Goal: Communication & Community: Answer question/provide support

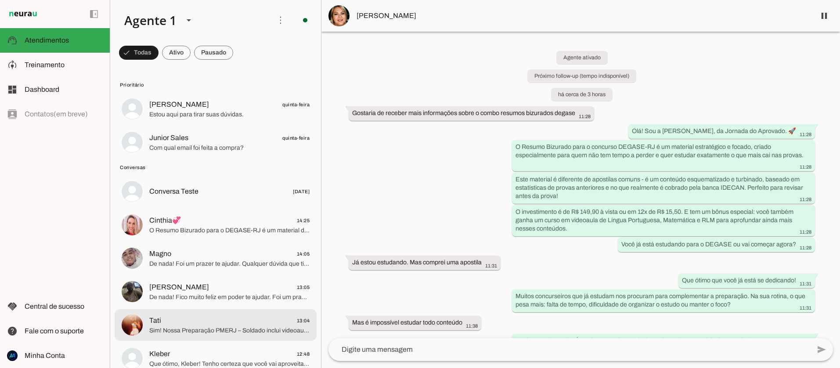
click at [200, 324] on span "Tati 13:04" at bounding box center [229, 320] width 160 height 11
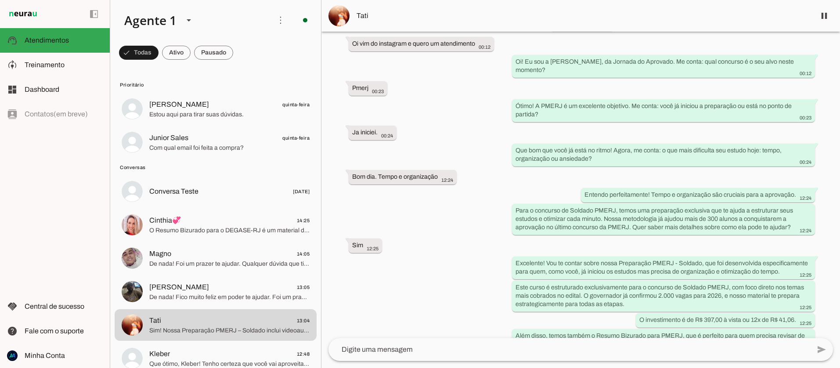
scroll to position [1211, 0]
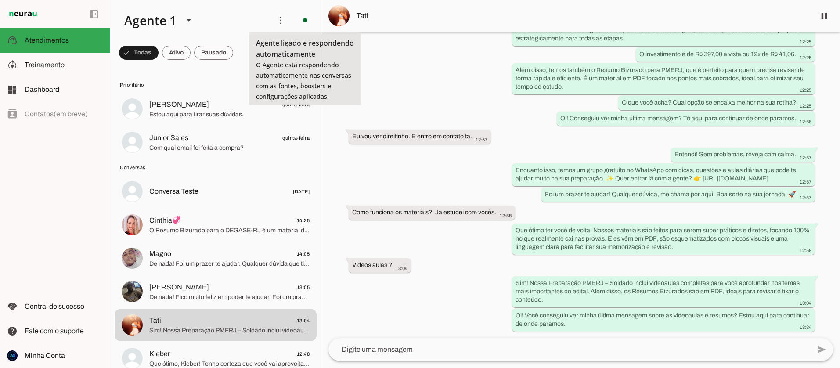
click at [343, 14] on img at bounding box center [338, 15] width 21 height 21
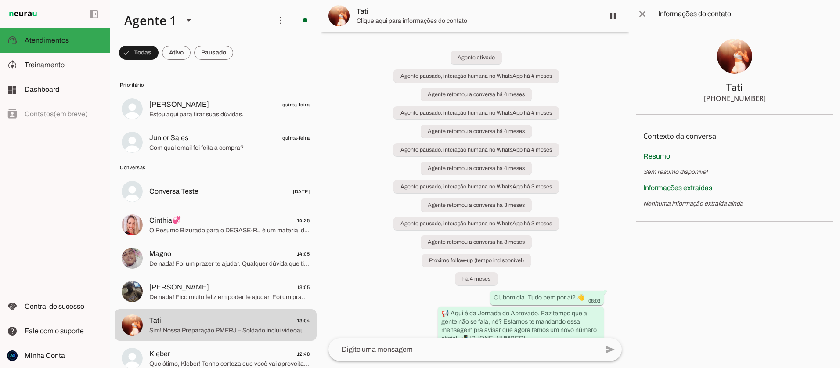
click at [729, 56] on img at bounding box center [734, 56] width 35 height 35
drag, startPoint x: 726, startPoint y: 64, endPoint x: 727, endPoint y: 70, distance: 6.3
click at [726, 64] on img at bounding box center [734, 56] width 35 height 35
click at [730, 98] on div "[PHONE_NUMBER]" at bounding box center [735, 98] width 62 height 11
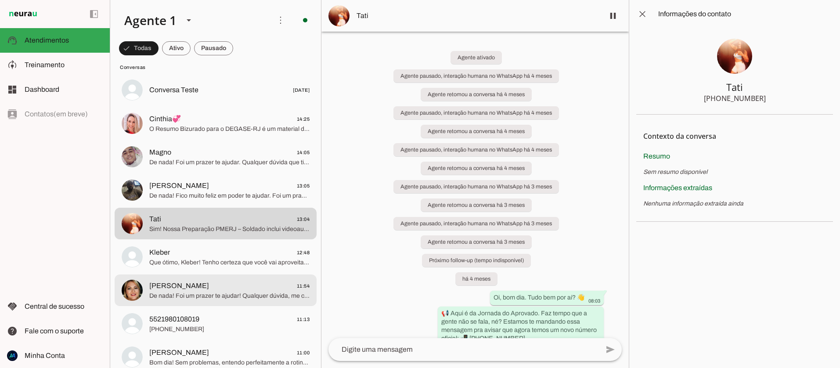
scroll to position [101, 0]
click at [223, 294] on span "De nada! Foi um prazer te ajudar! Qualquer dúvida, me chama por aqui. Boa sorte…" at bounding box center [229, 296] width 160 height 9
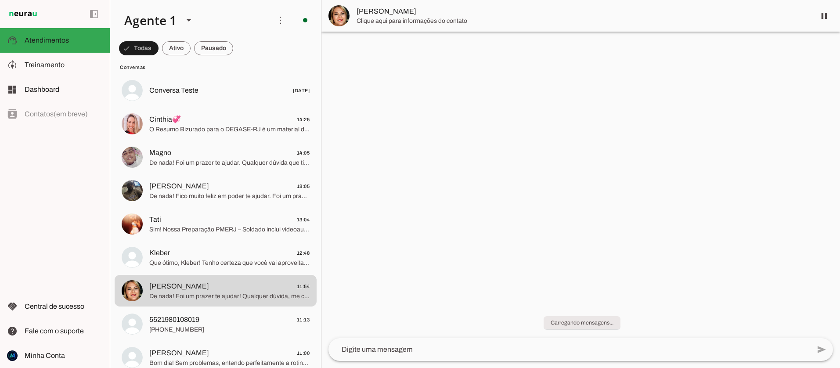
scroll to position [484, 0]
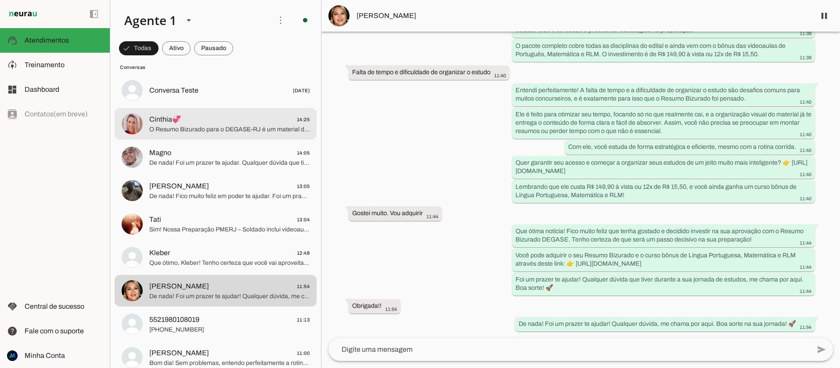
click at [180, 130] on span "O Resumo Bizurado para o DEGASE-RJ é um material de compra única, não uma assin…" at bounding box center [229, 129] width 160 height 9
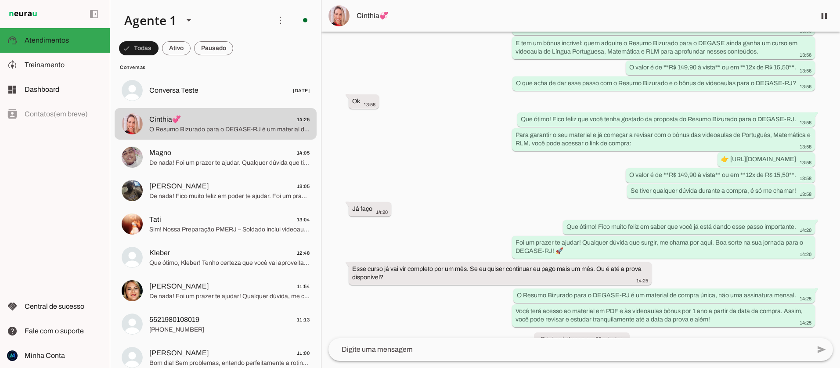
scroll to position [1551, 0]
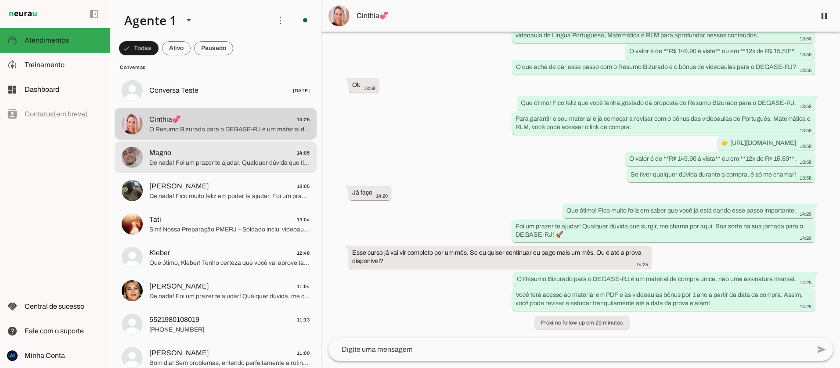
click at [177, 161] on span "De nada! Foi um prazer te ajudar. Qualquer dúvida que tiver sobre sua preparaçã…" at bounding box center [229, 162] width 160 height 9
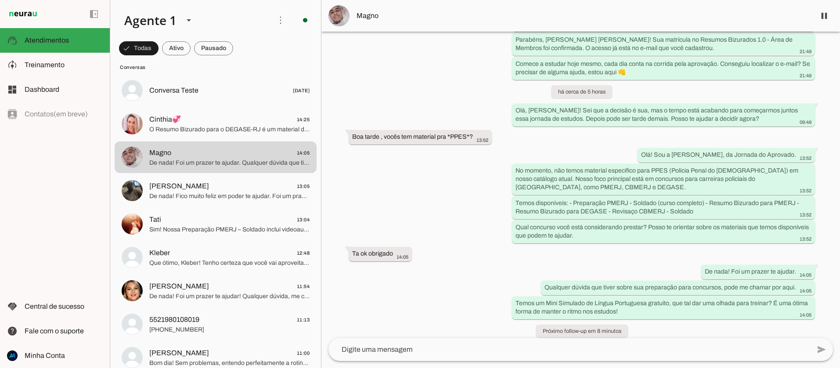
scroll to position [597, 0]
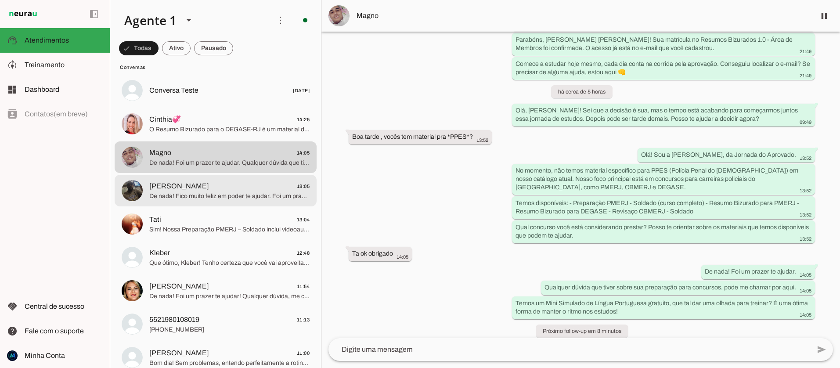
click at [205, 195] on span "De nada! Fico muito feliz em poder te ajudar. Foi um prazer conversar com você.…" at bounding box center [229, 196] width 160 height 9
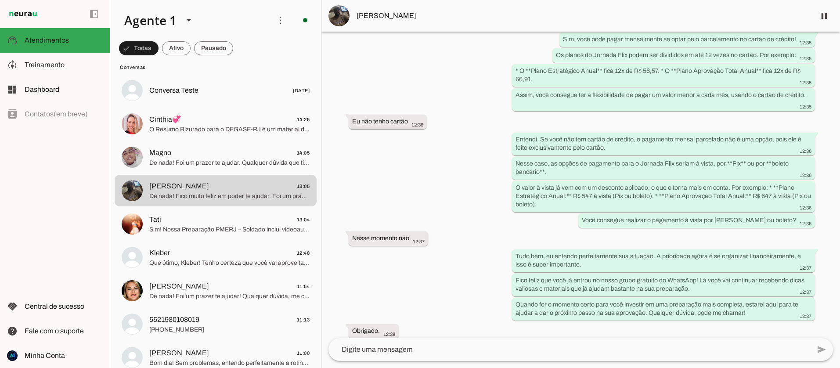
scroll to position [2344, 0]
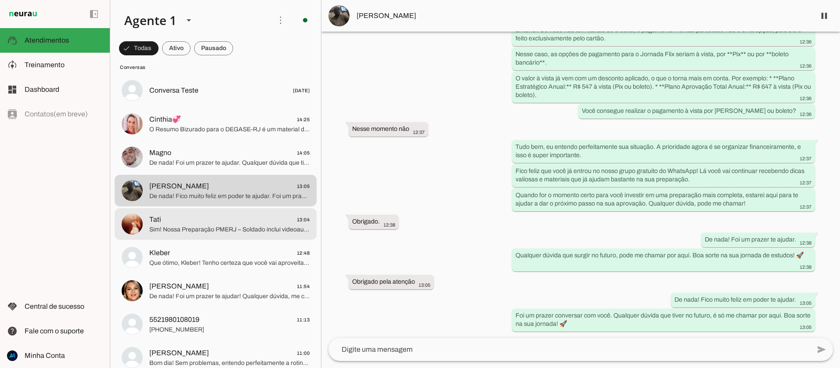
click at [185, 226] on span "Sim! Nossa Preparação PMERJ – Soldado inclui videoaulas completas para você apr…" at bounding box center [229, 229] width 160 height 9
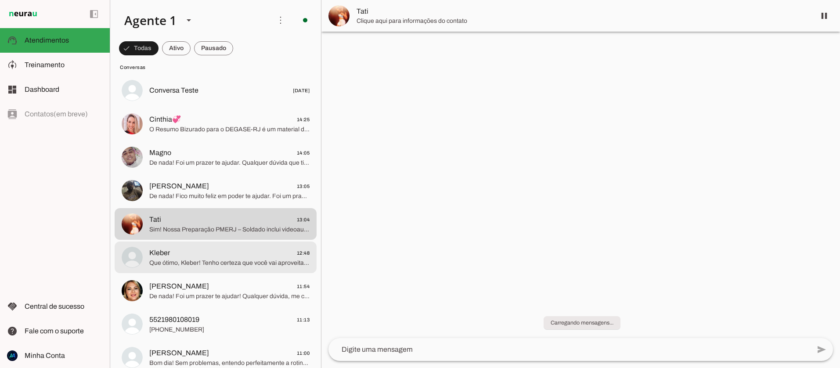
click at [183, 249] on span "Kleber 12:48" at bounding box center [229, 253] width 160 height 11
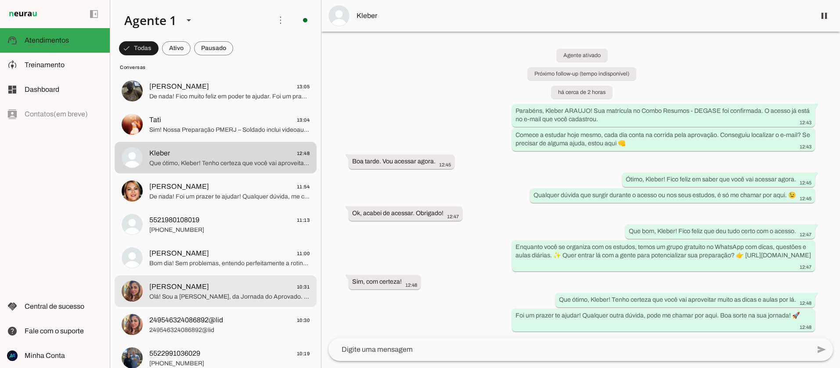
scroll to position [201, 0]
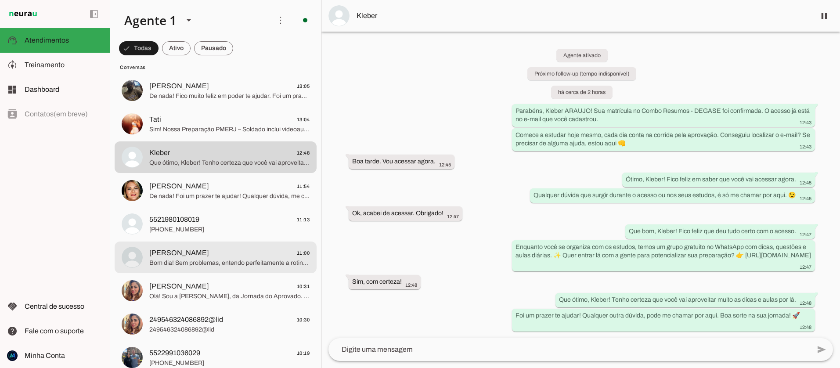
click at [238, 255] on span "[PERSON_NAME] 11:00" at bounding box center [229, 253] width 160 height 11
